Goal: Submit feedback/report problem

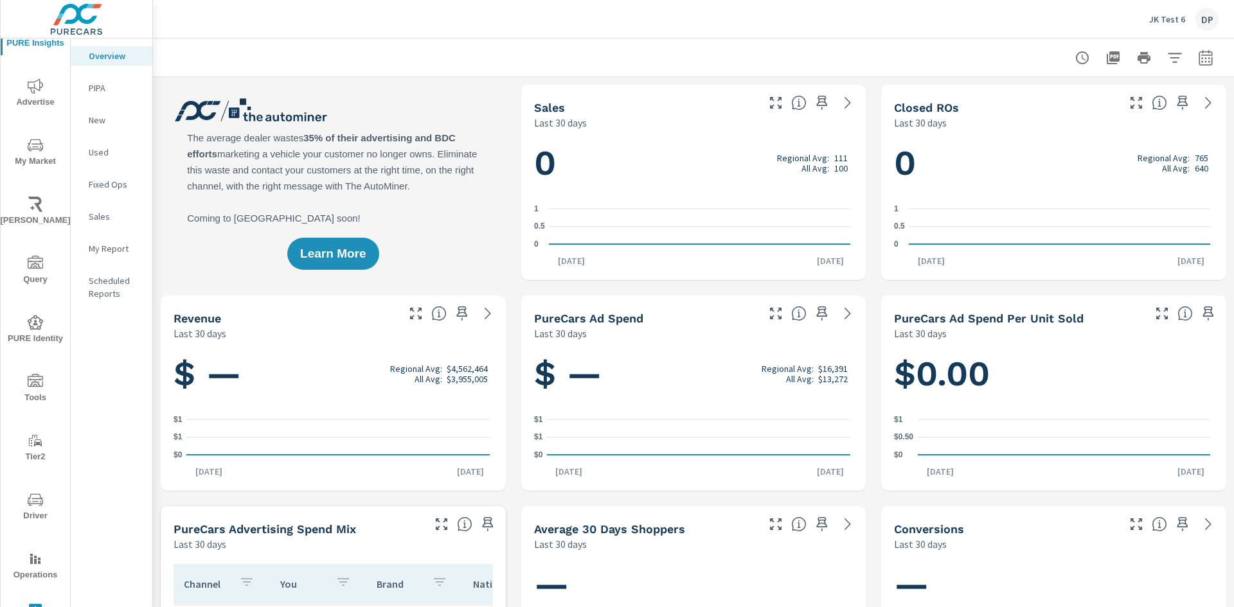
scroll to position [43, 0]
click at [29, 599] on icon "nav menu" at bounding box center [35, 602] width 13 height 13
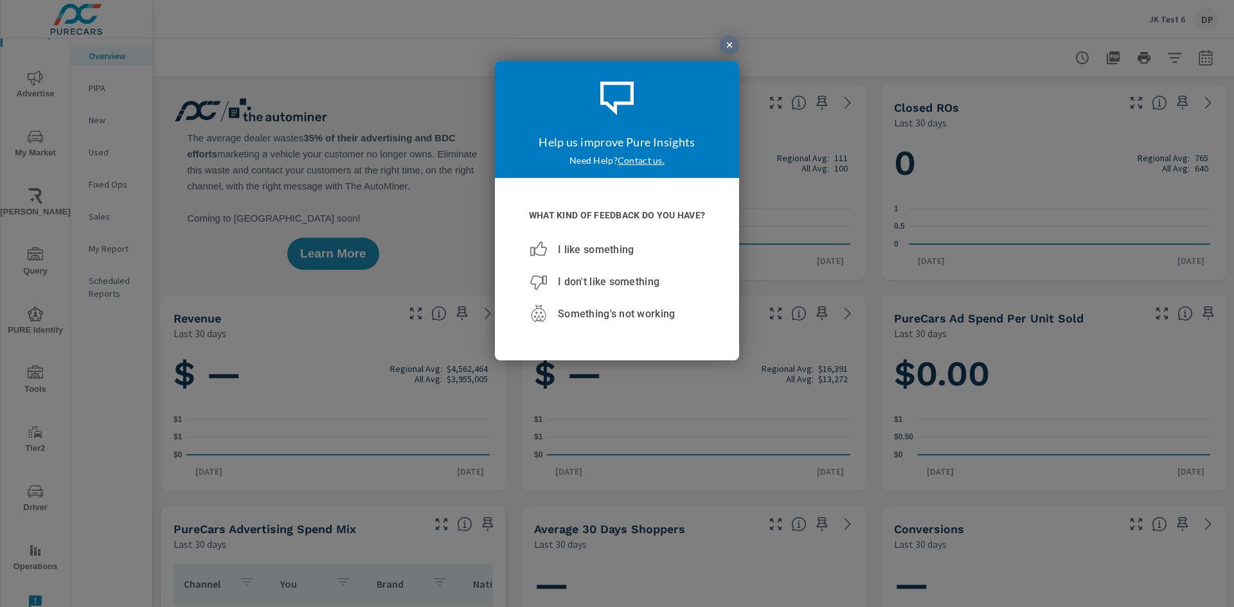
scroll to position [0, 0]
click at [592, 288] on div "I don't like something" at bounding box center [616, 281] width 173 height 32
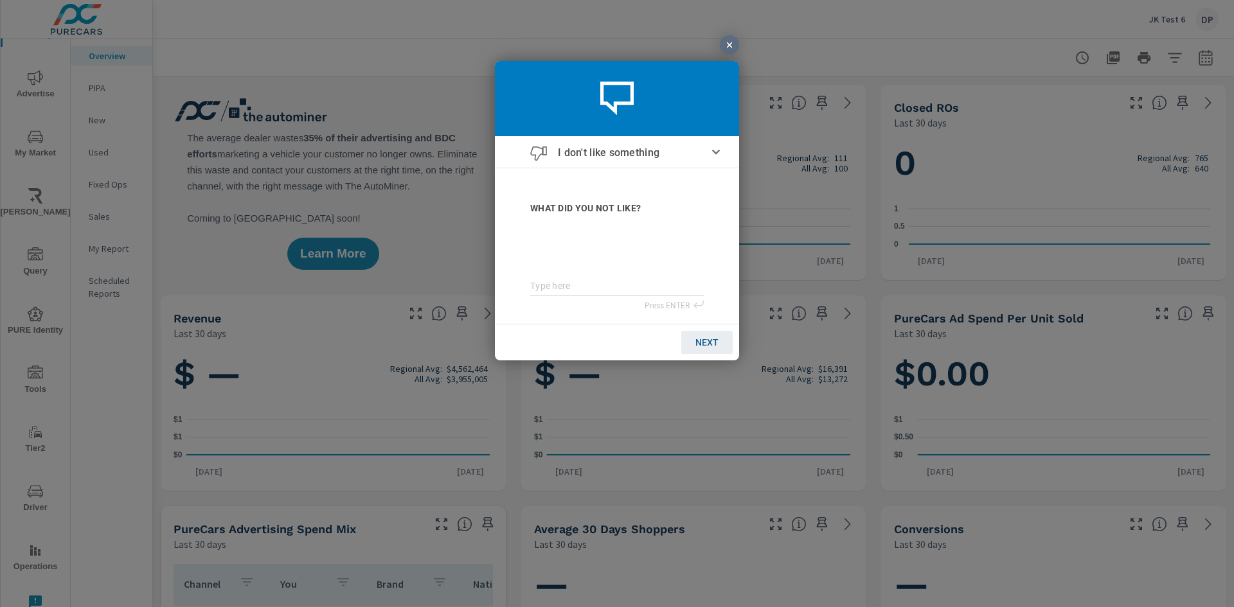
click at [572, 285] on textarea at bounding box center [616, 285] width 173 height 11
type textarea "t"
type textarea "te"
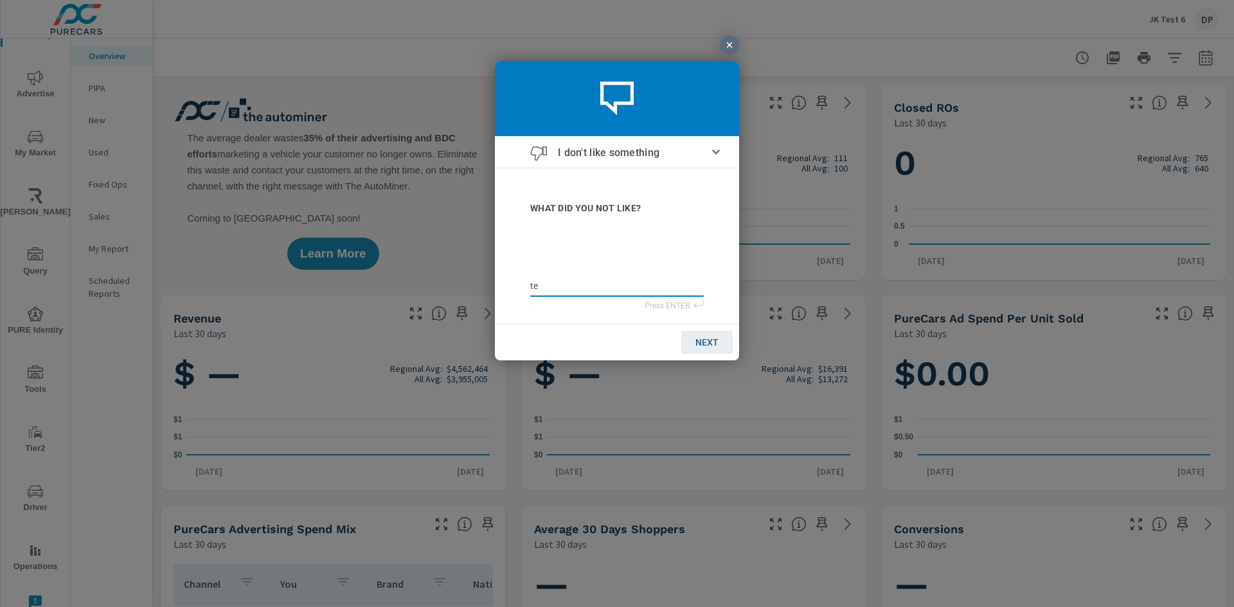
type textarea "tes"
type textarea "test"
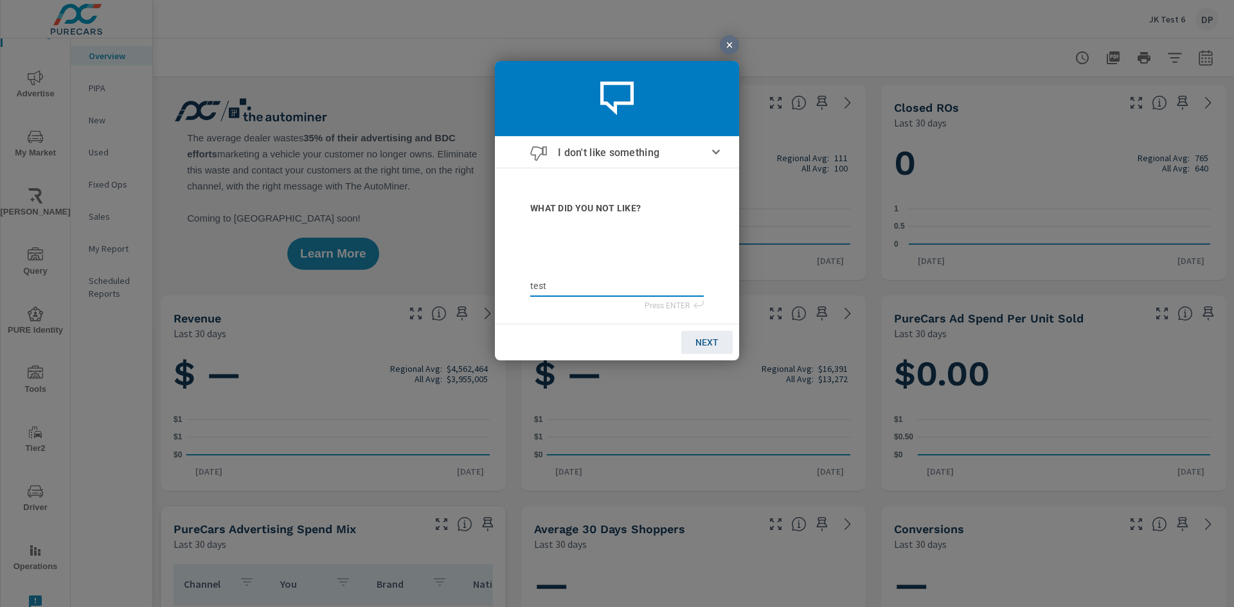
click at [714, 337] on span "NEXT" at bounding box center [706, 342] width 23 height 10
type input "j"
type input "ju"
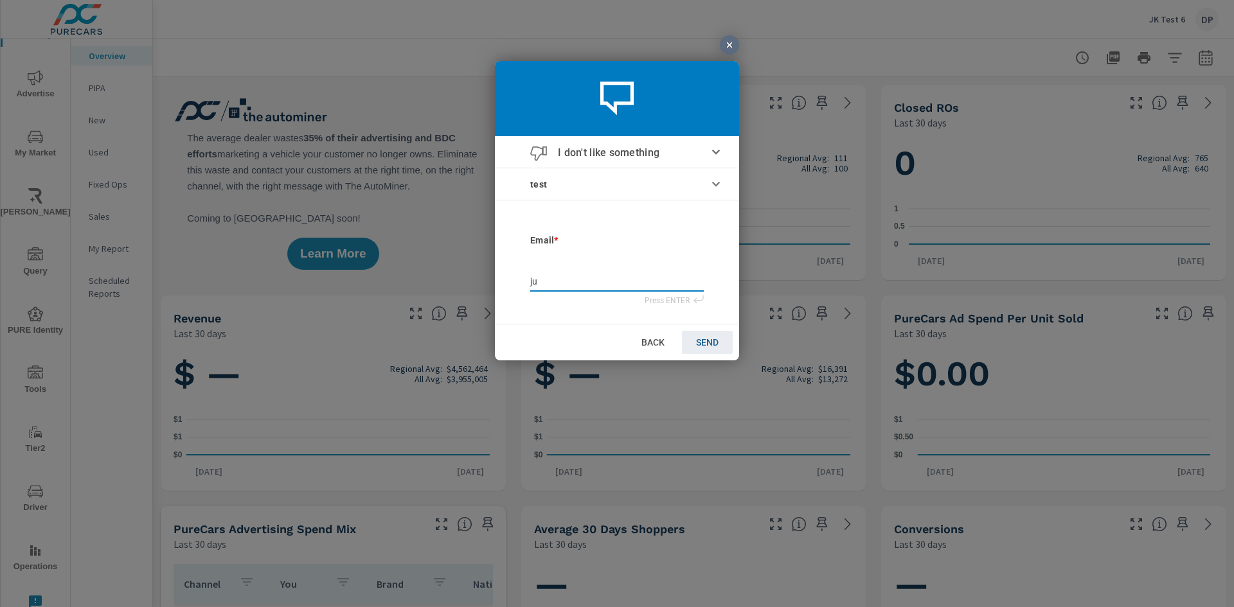
type input "[DATE]"
type input "juli"
type input "[PERSON_NAME]"
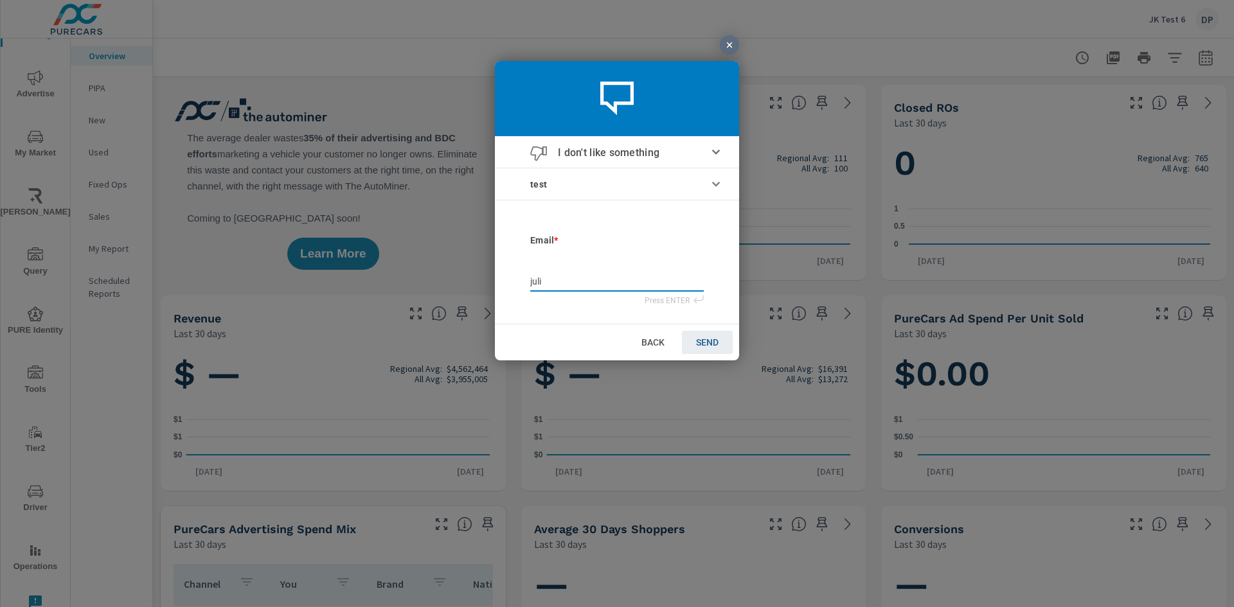
type input "[PERSON_NAME]"
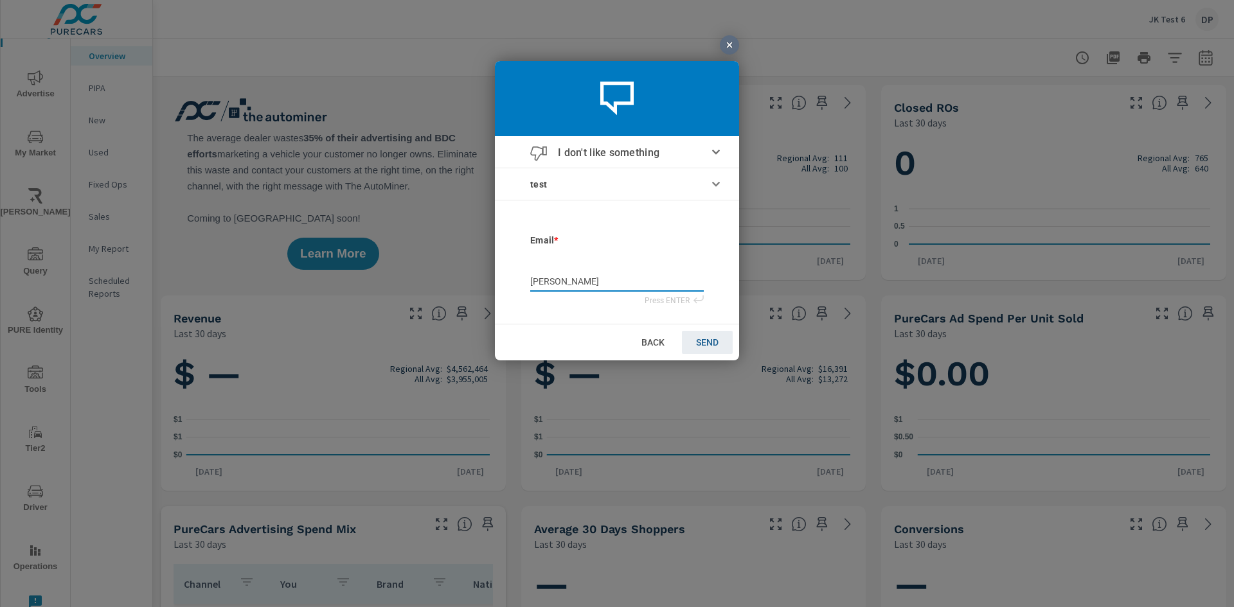
type input "julianaf"
type input "julianaf@"
type input "julianaf@p"
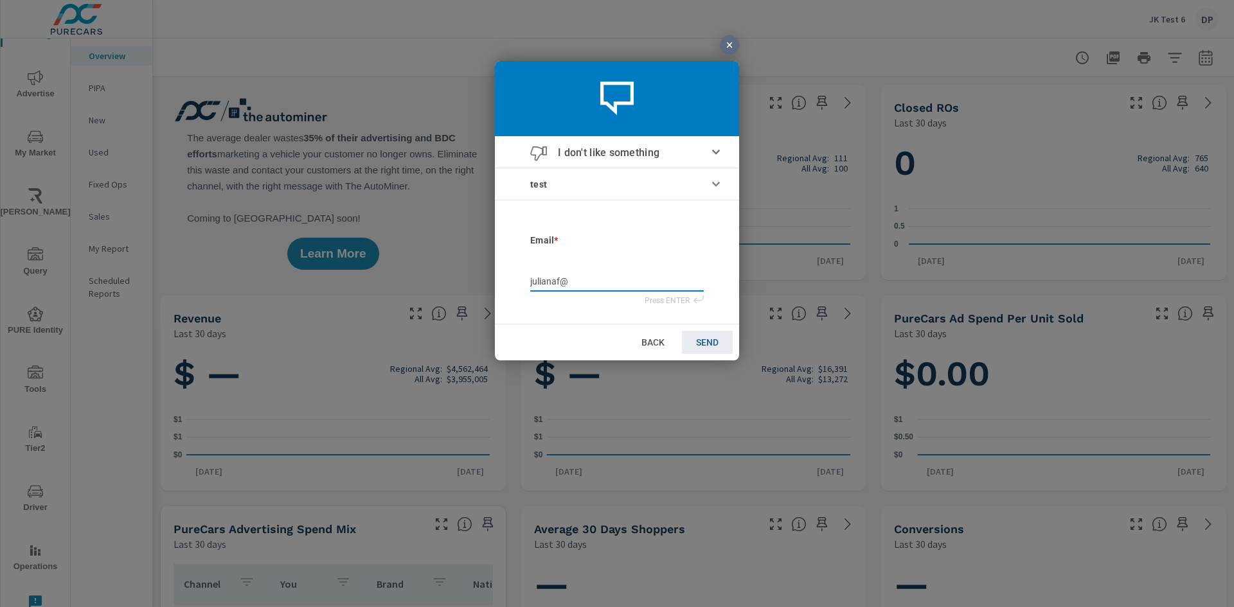
type input "julianaf@p"
type input "julianaf@pu"
type input "julianaf@pur"
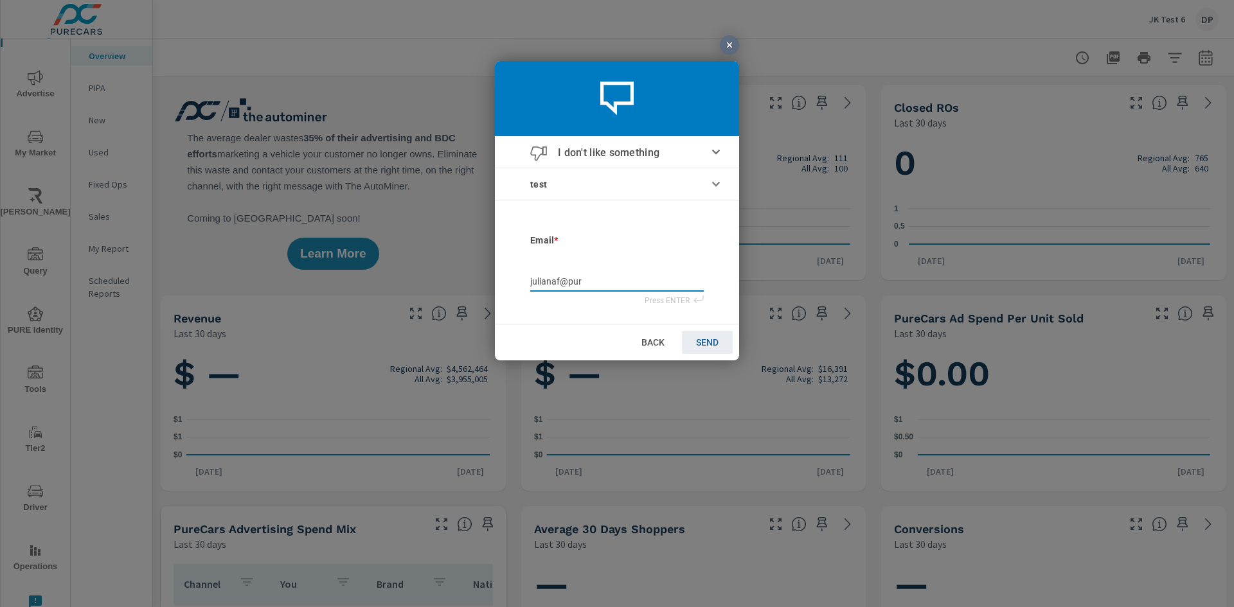
type input "julianaf@pure"
type input "julianaf@purec"
type input "julianaf@pureca"
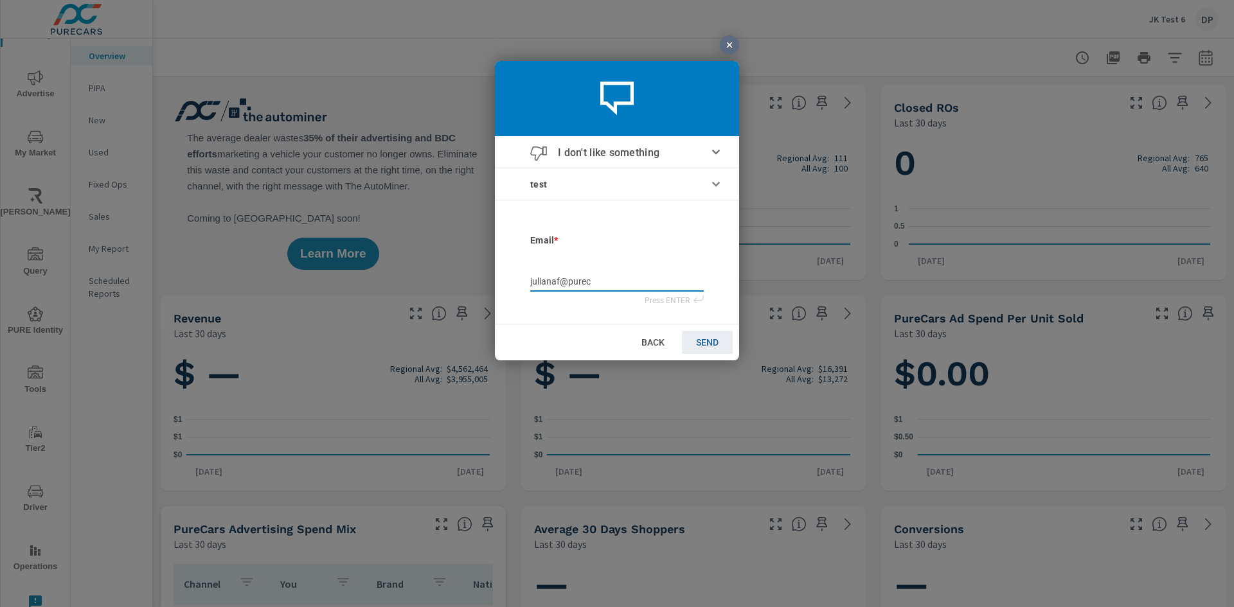
type input "julianaf@pureca"
type input "julianaf@purecar"
type input "julianaf@purecars"
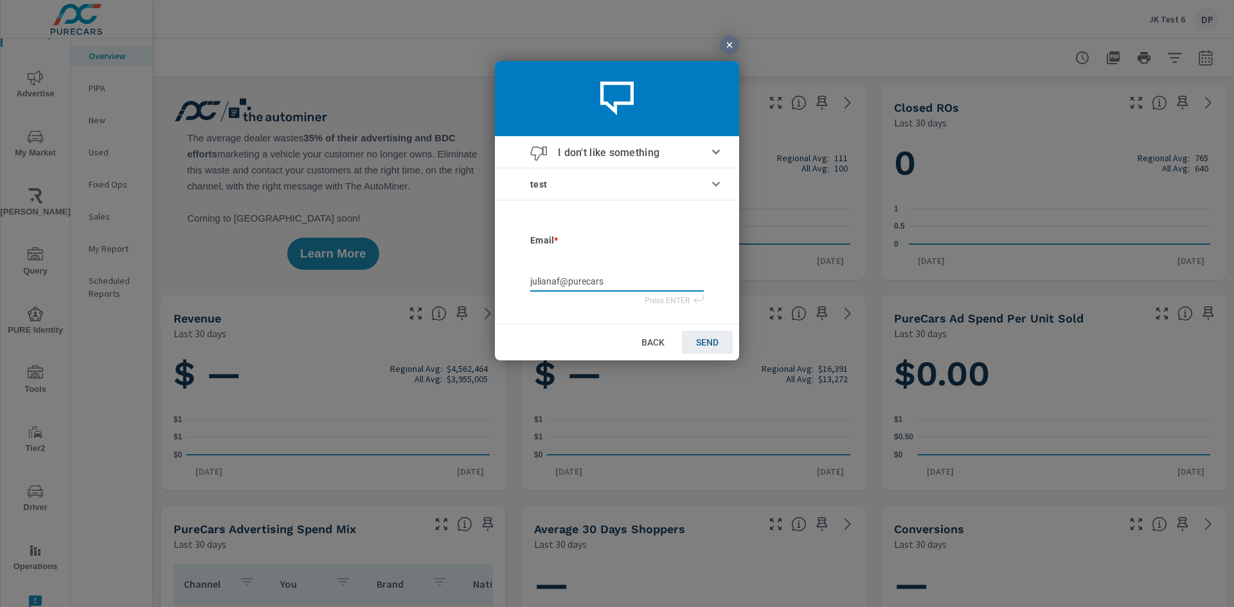
type input "julianaf@purecars."
type input "julianaf@purecars.c"
type input "[EMAIL_ADDRESS][DOMAIN_NAME]"
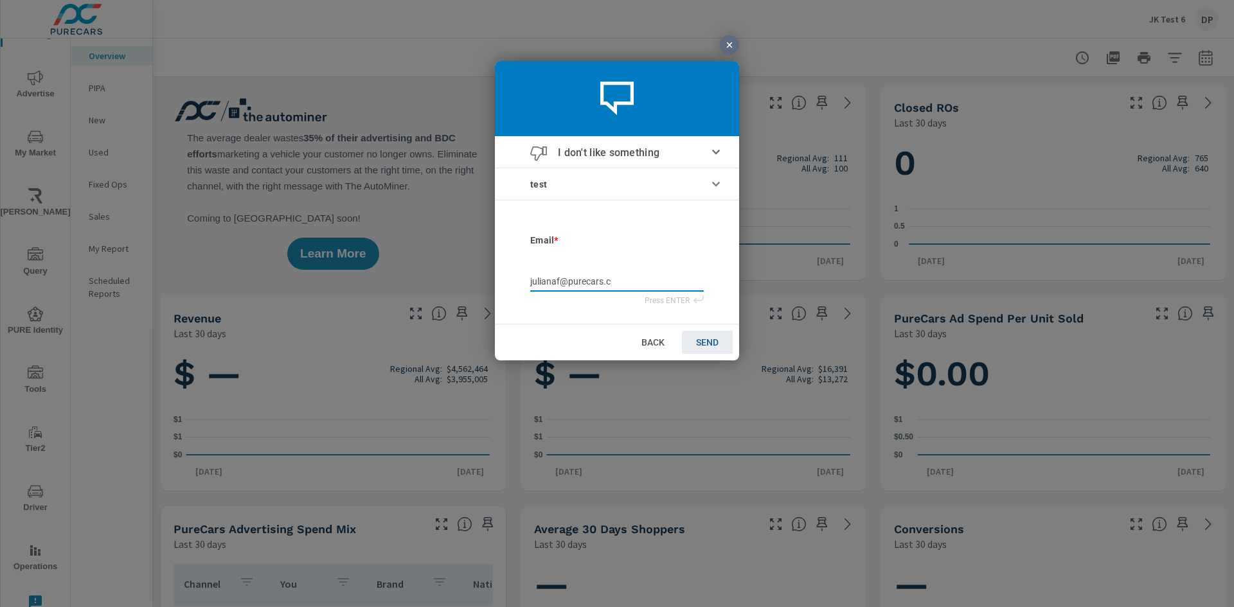
type input "[EMAIL_ADDRESS][DOMAIN_NAME]"
click at [712, 348] on link "SEND" at bounding box center [707, 341] width 51 height 23
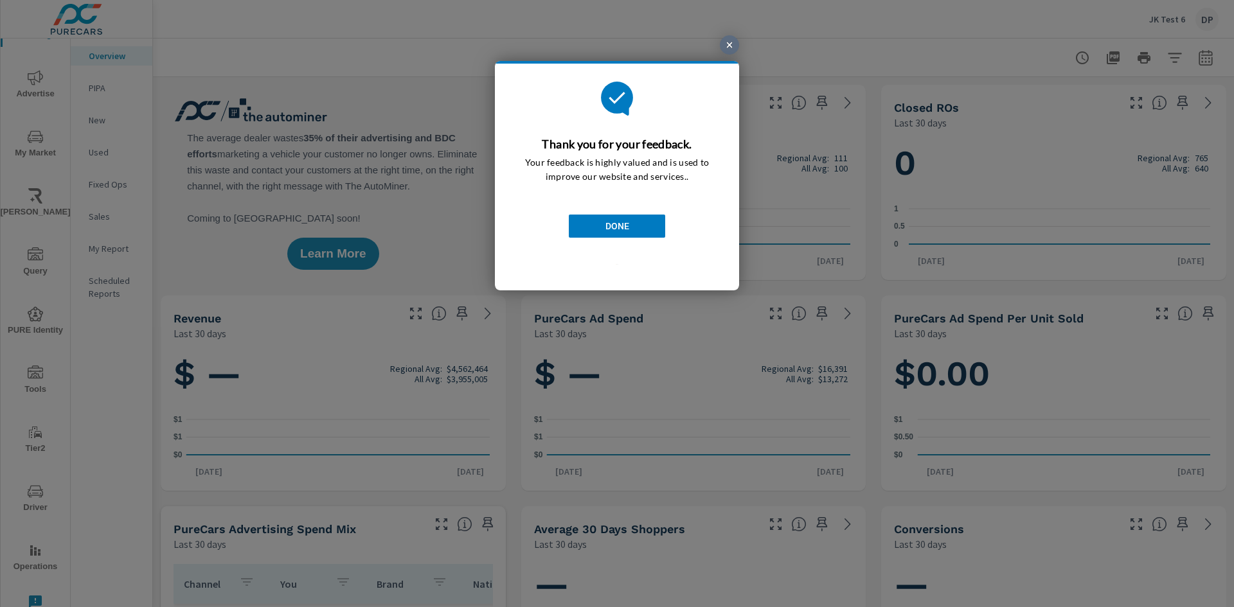
click at [606, 224] on span "DONE" at bounding box center [617, 225] width 24 height 10
